Goal: Book appointment/travel/reservation

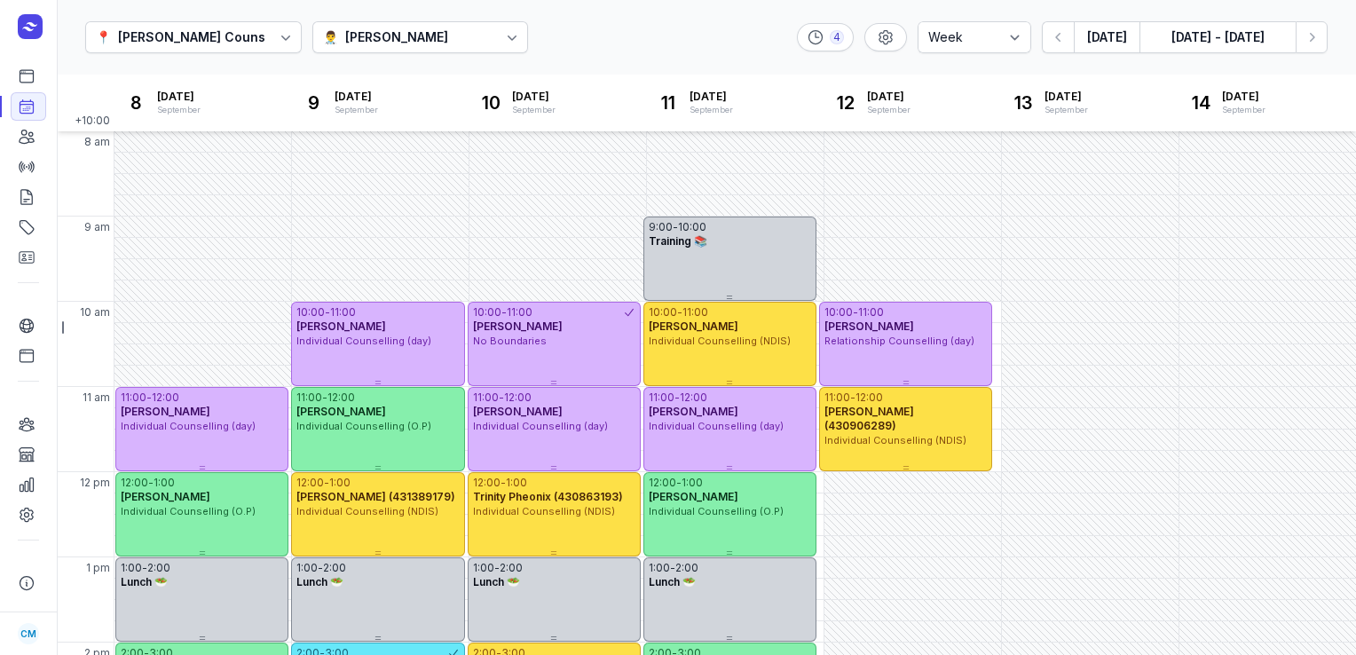
select select "week"
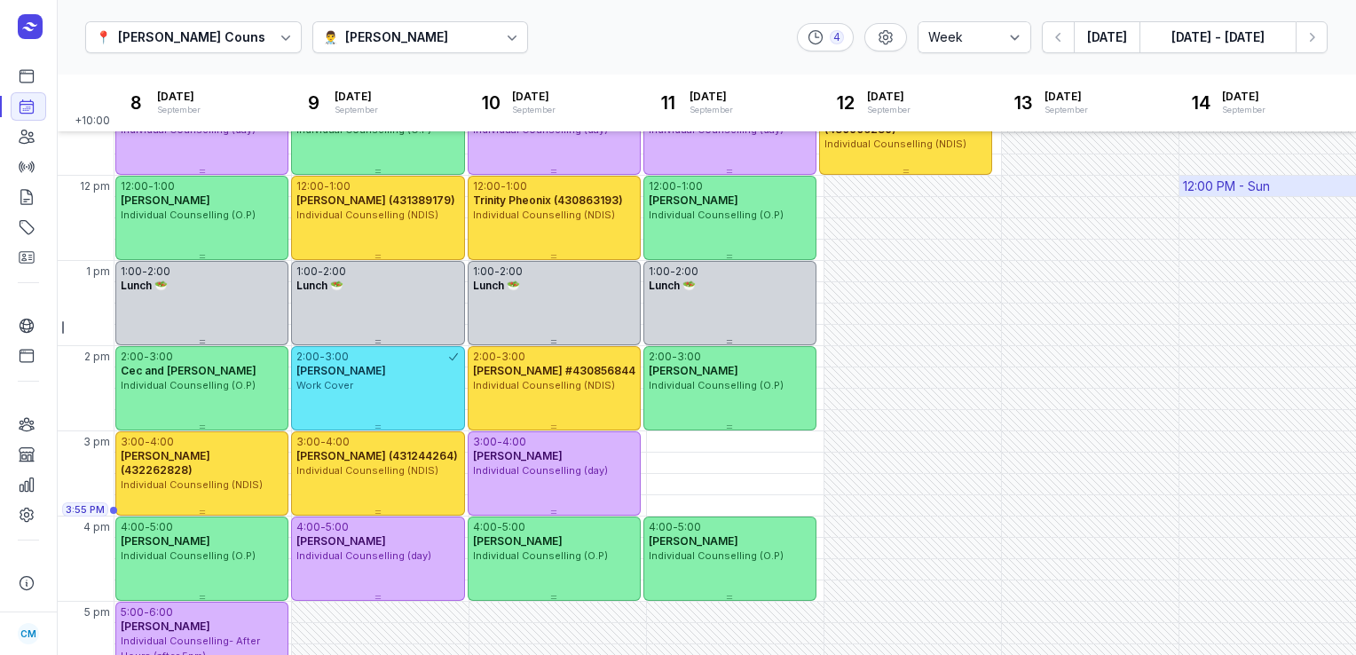
scroll to position [295, 0]
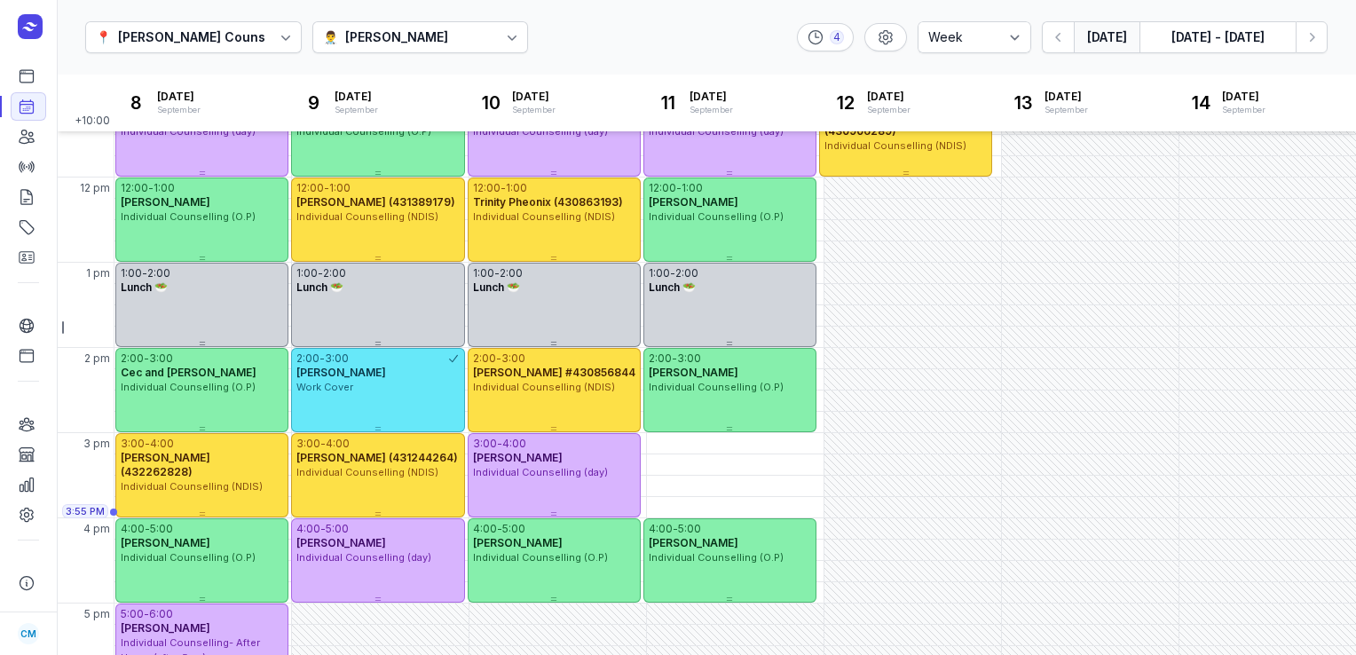
click at [1125, 38] on button "[DATE]" at bounding box center [1107, 37] width 66 height 32
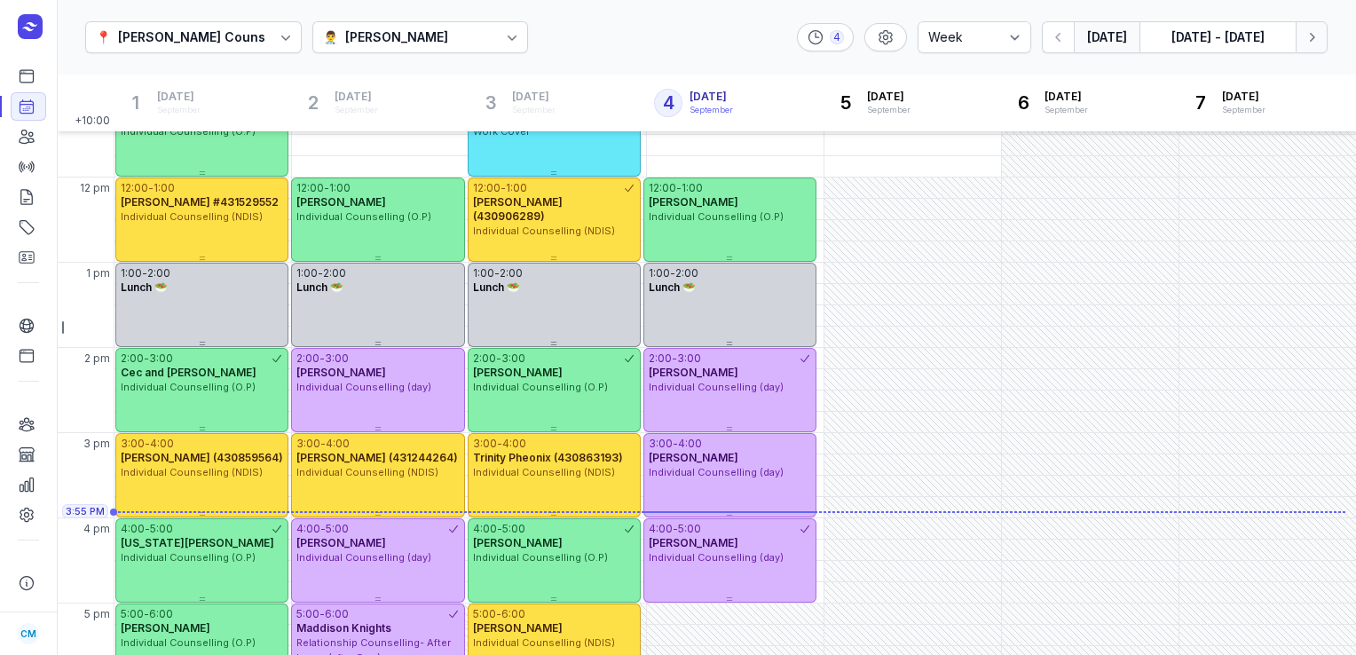
click at [1313, 41] on icon "button" at bounding box center [1312, 37] width 18 height 18
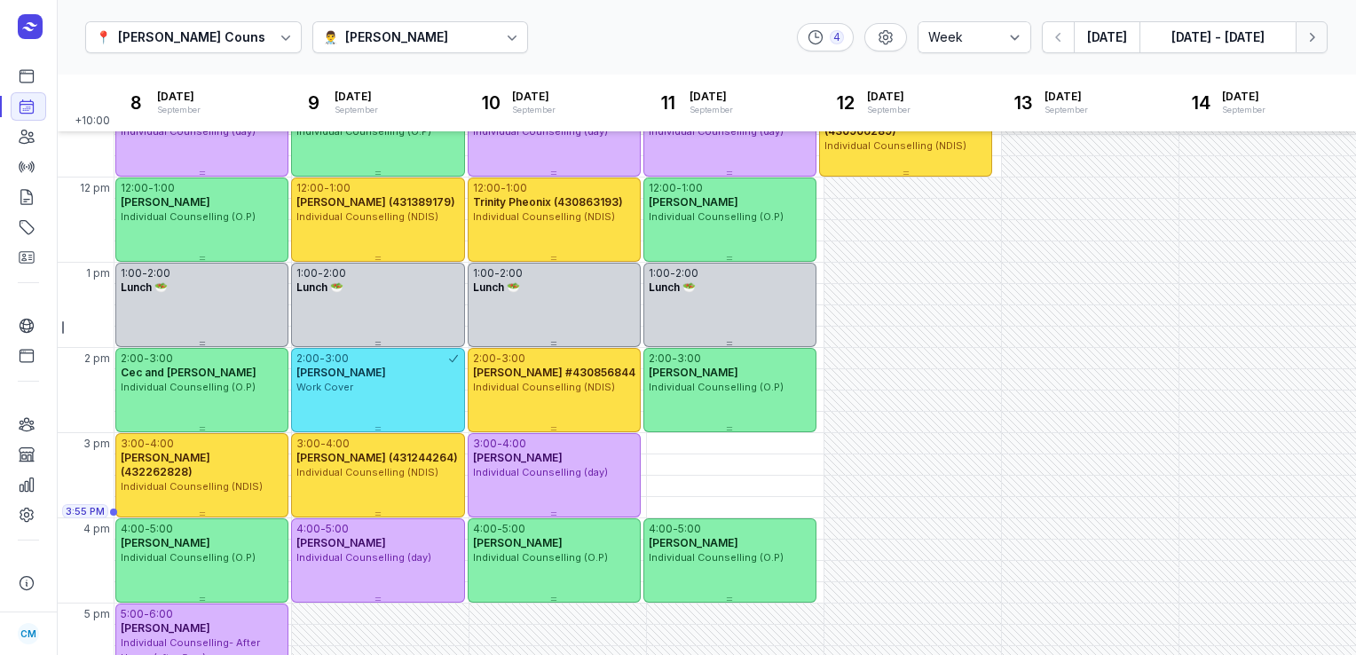
click at [1313, 41] on icon "button" at bounding box center [1312, 37] width 18 height 18
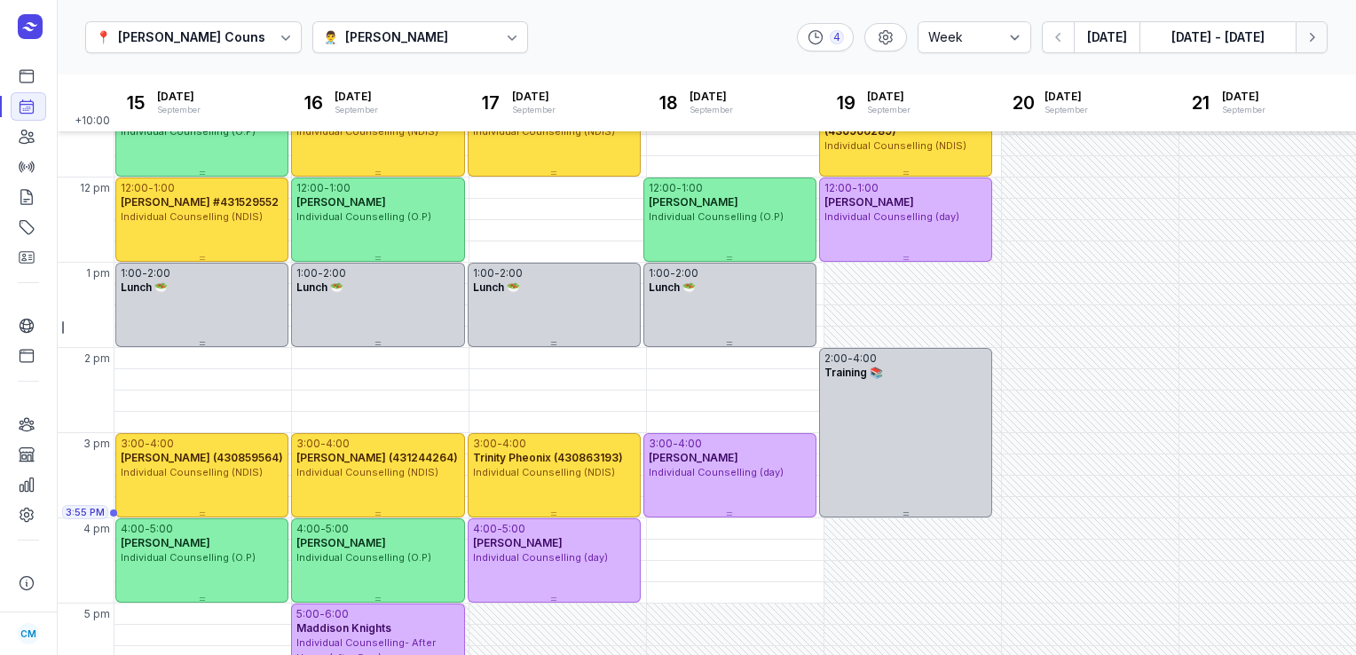
click at [1321, 41] on button "Next week" at bounding box center [1312, 37] width 32 height 32
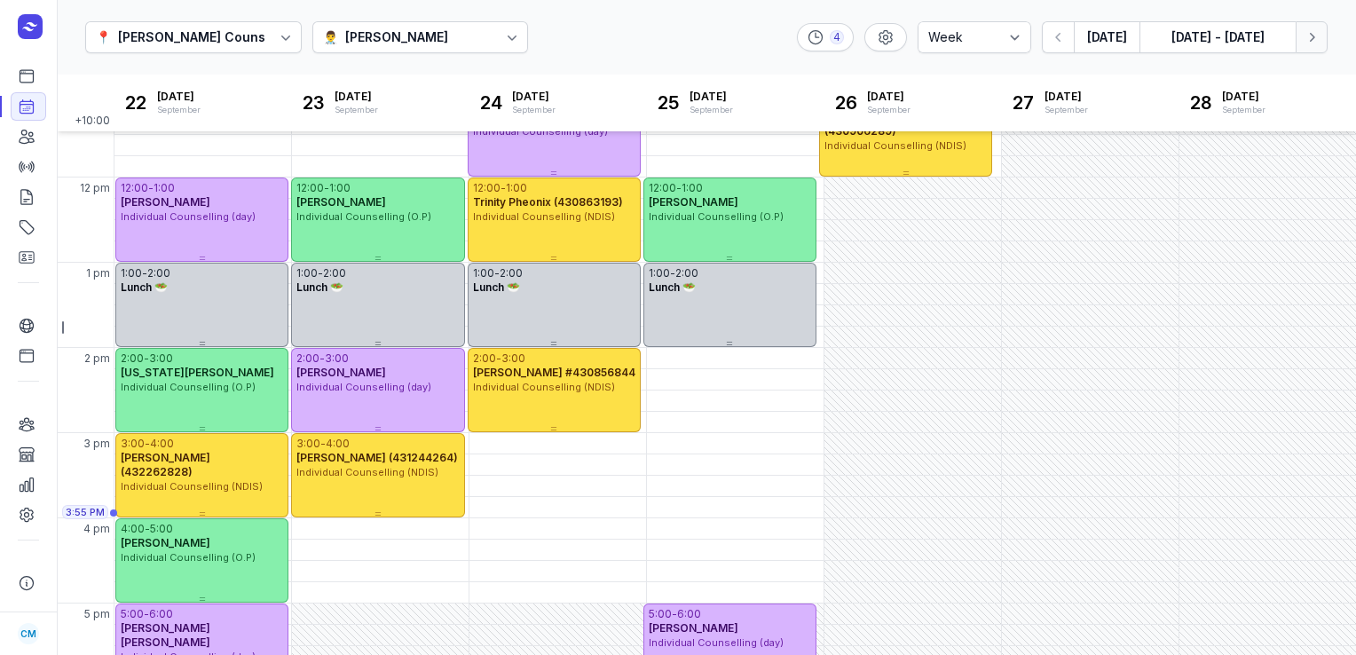
click at [1321, 41] on button "Next week" at bounding box center [1312, 37] width 32 height 32
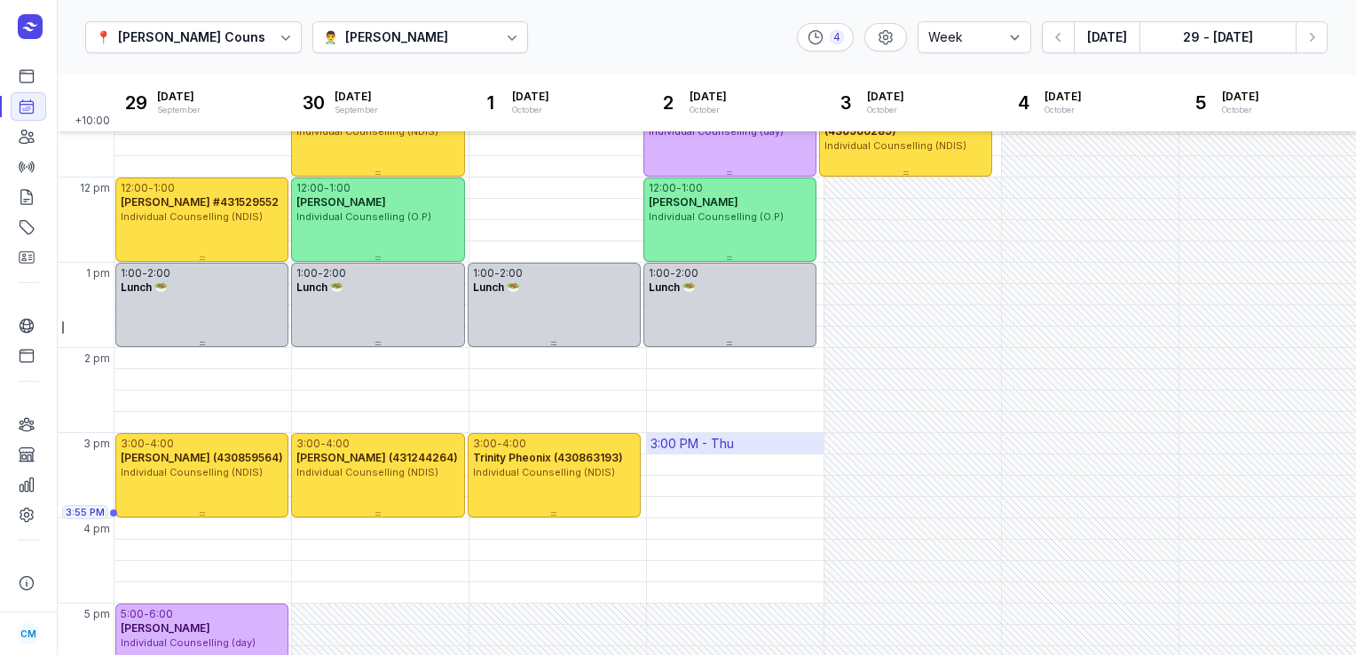
click at [681, 433] on div "3:00 PM - Thu" at bounding box center [735, 443] width 177 height 20
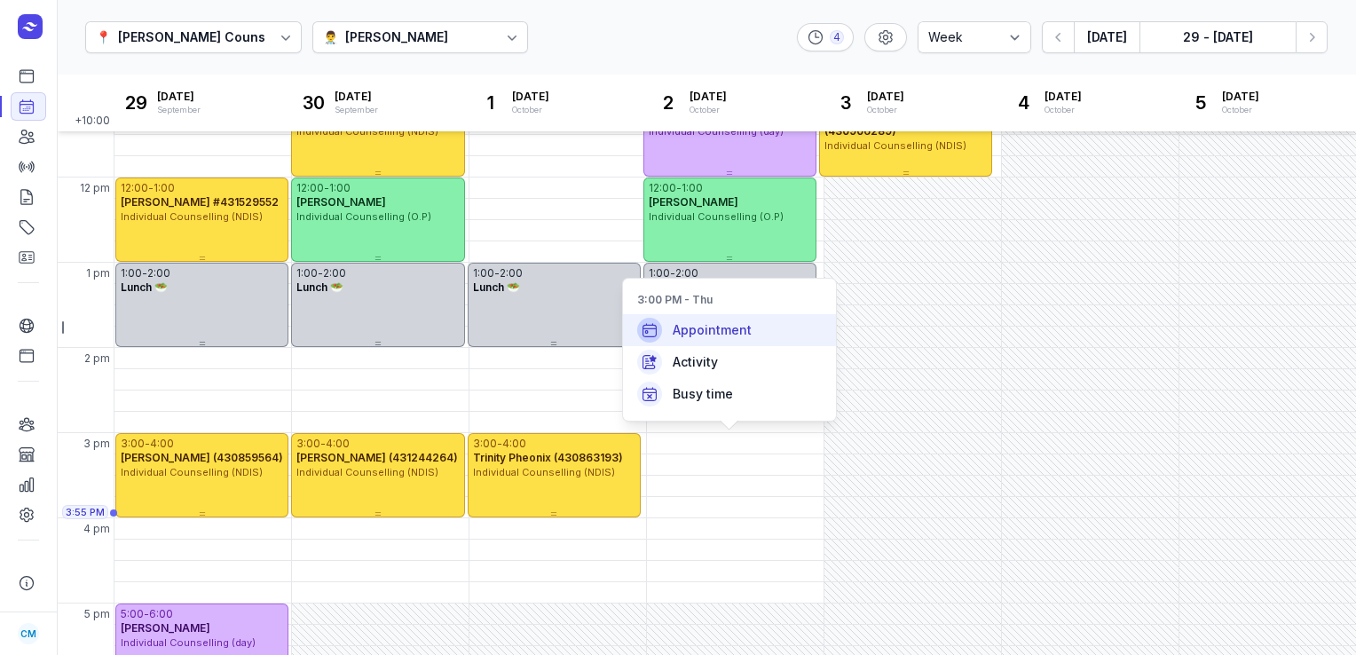
click at [685, 331] on span "Appointment" at bounding box center [712, 330] width 79 height 18
select select
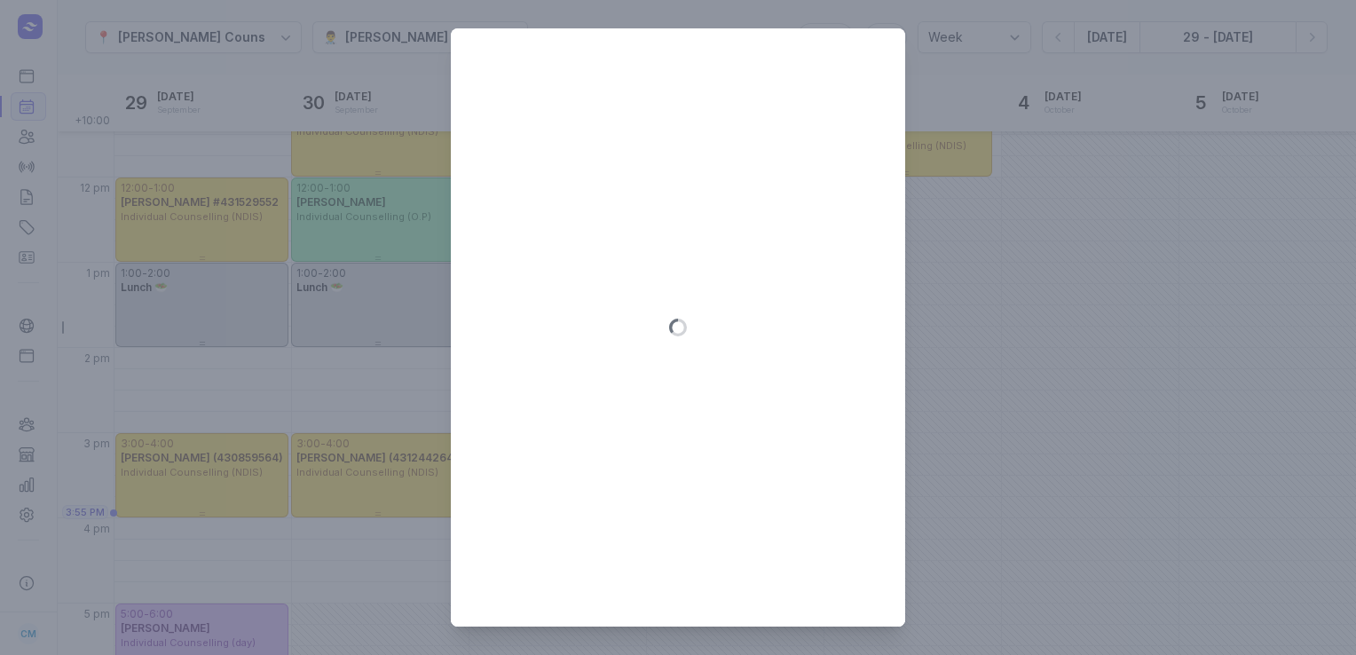
type input "[DATE]"
select select "15:00"
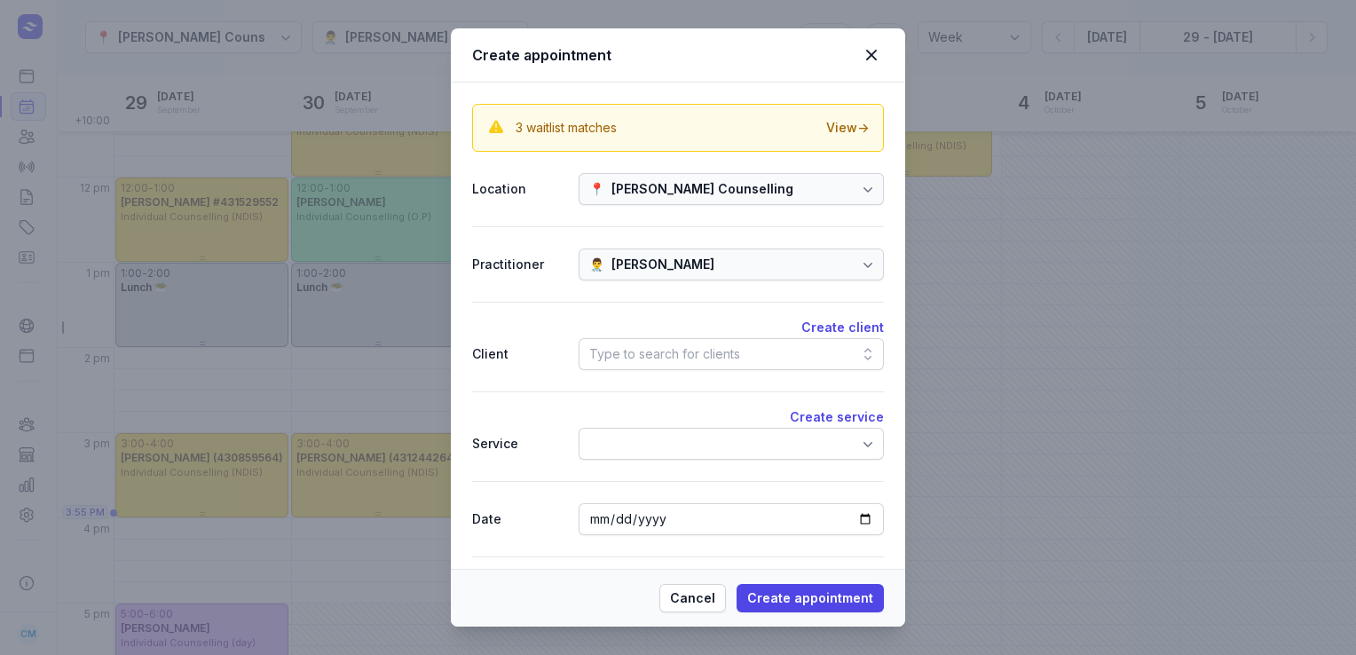
click at [745, 360] on div "Type to search for clients" at bounding box center [731, 354] width 305 height 32
type input "t"
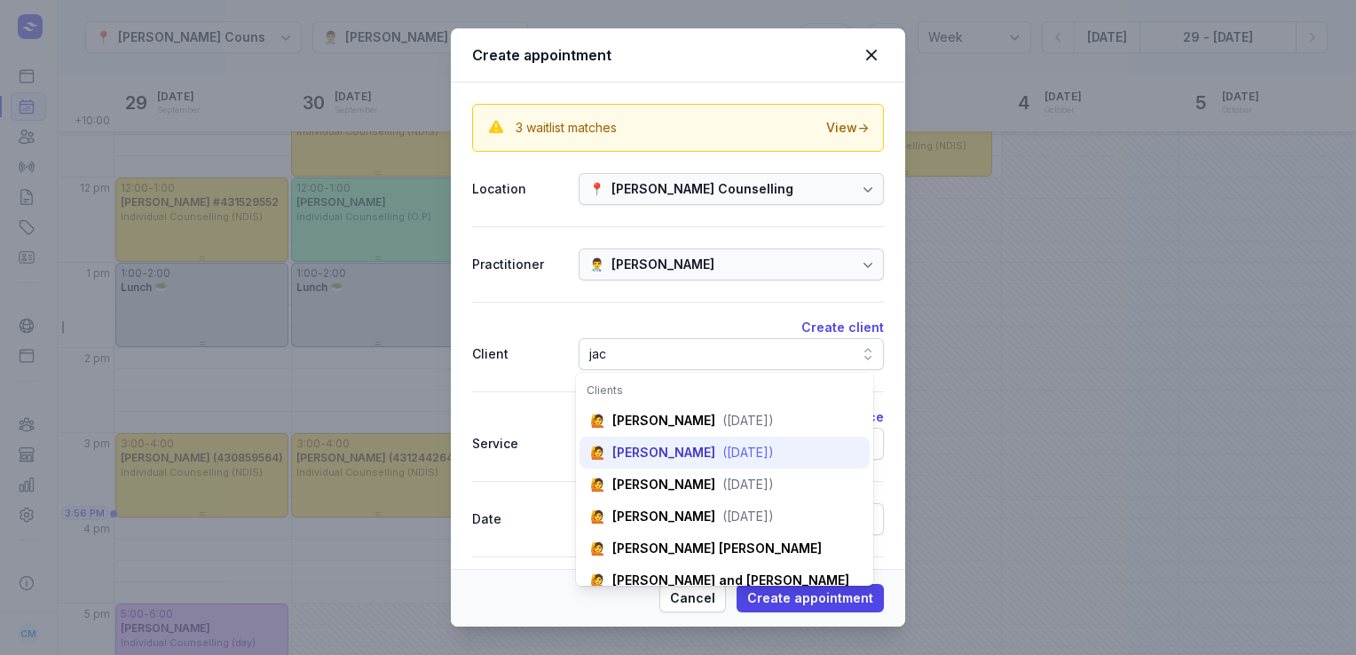
type input "jac"
click at [696, 445] on div "[PERSON_NAME]" at bounding box center [663, 453] width 103 height 18
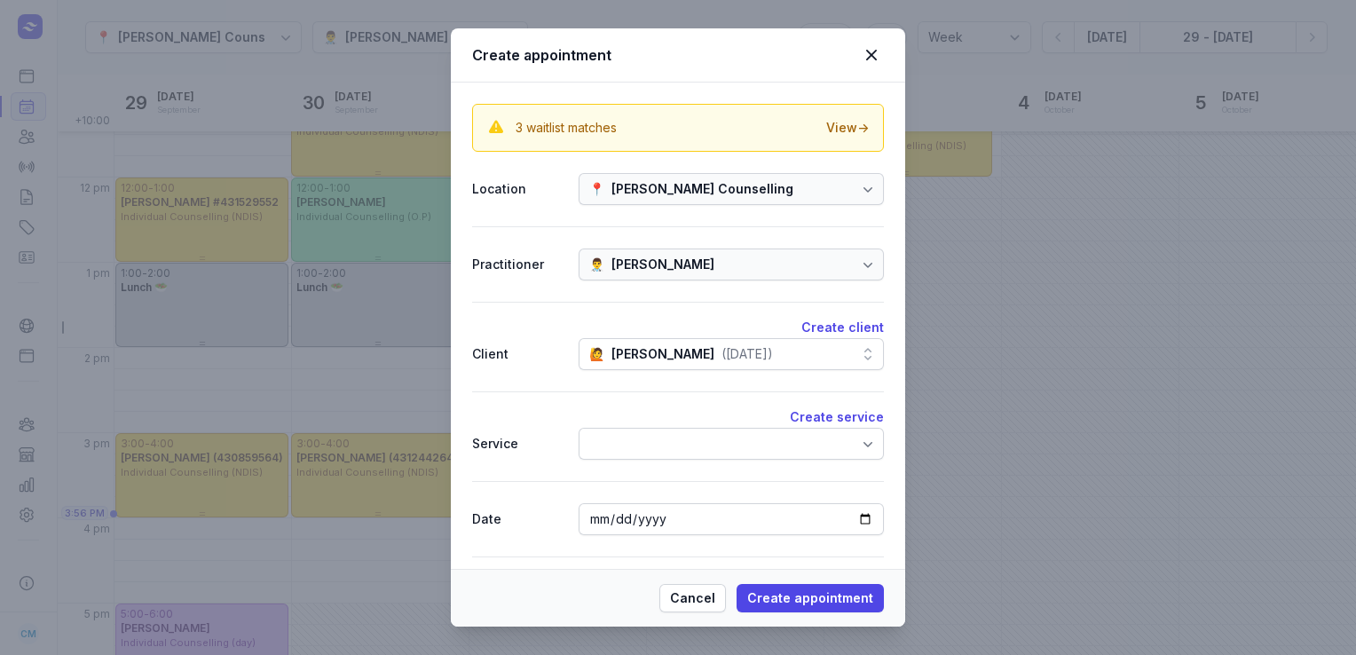
click at [696, 445] on div at bounding box center [731, 444] width 305 height 32
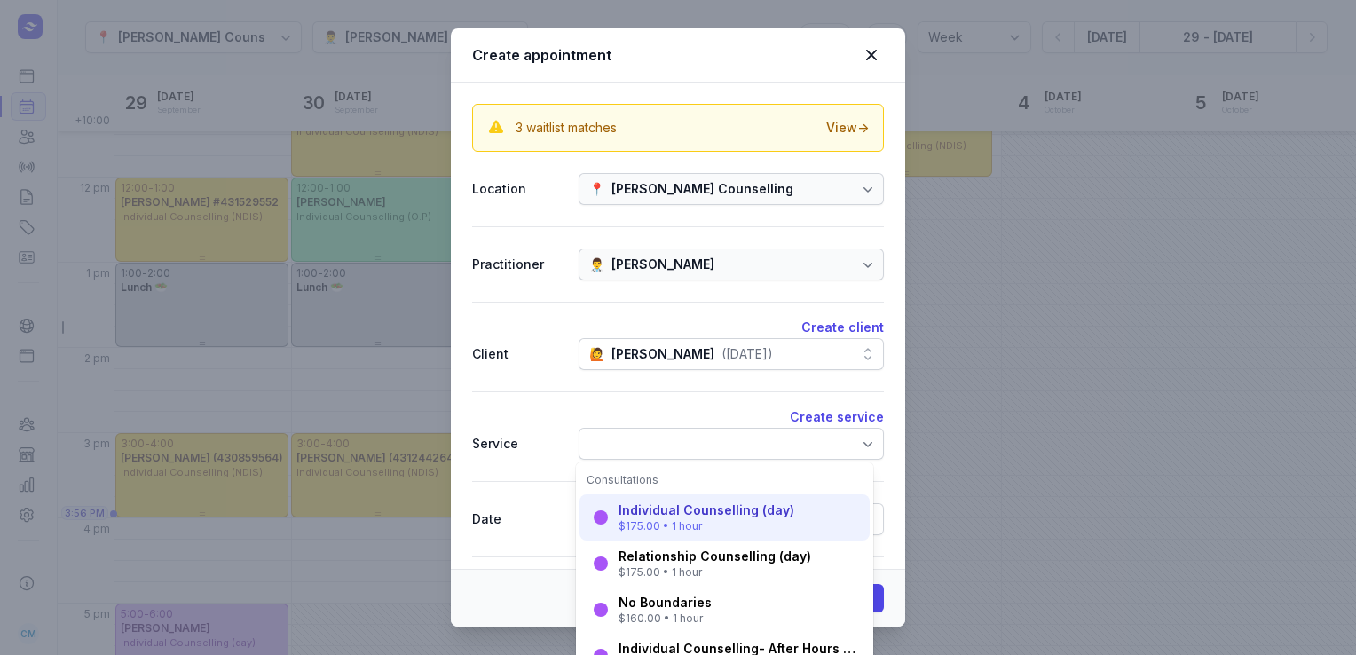
click at [678, 528] on div "$175.00 • 1 hour" at bounding box center [707, 526] width 176 height 14
select select "16:00"
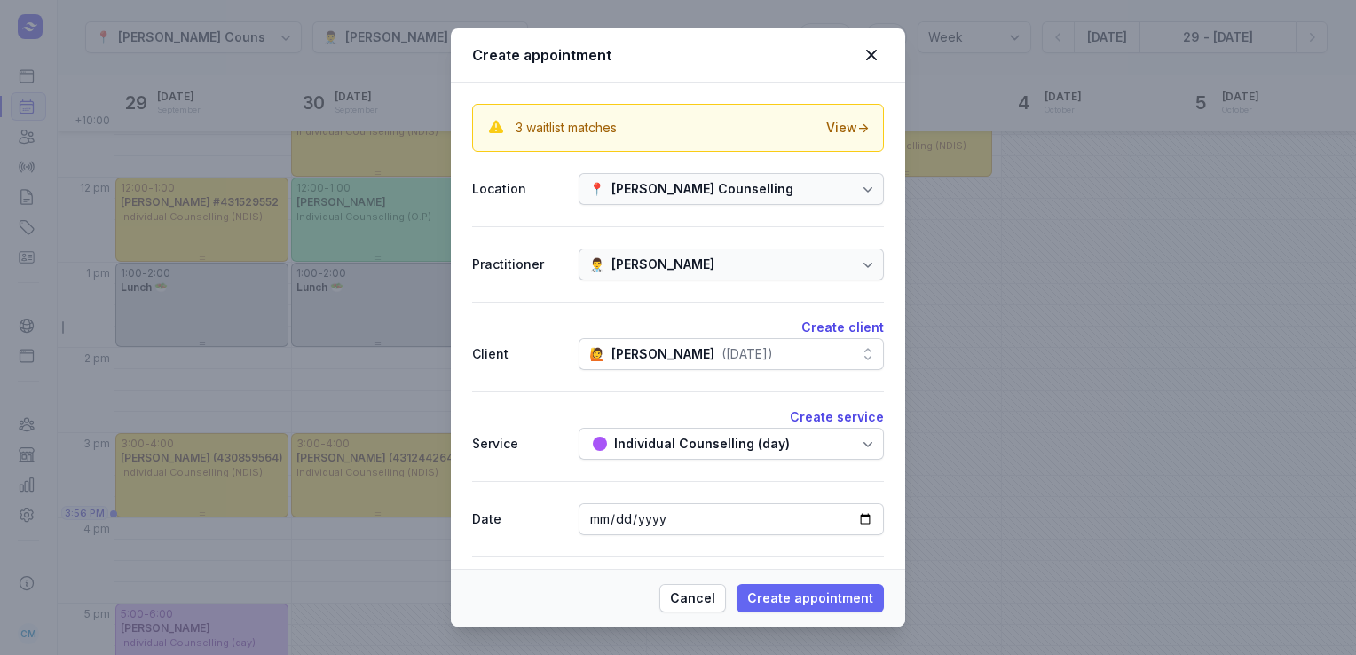
click at [788, 609] on button "Create appointment" at bounding box center [810, 598] width 147 height 28
select select
